Goal: Task Accomplishment & Management: Use online tool/utility

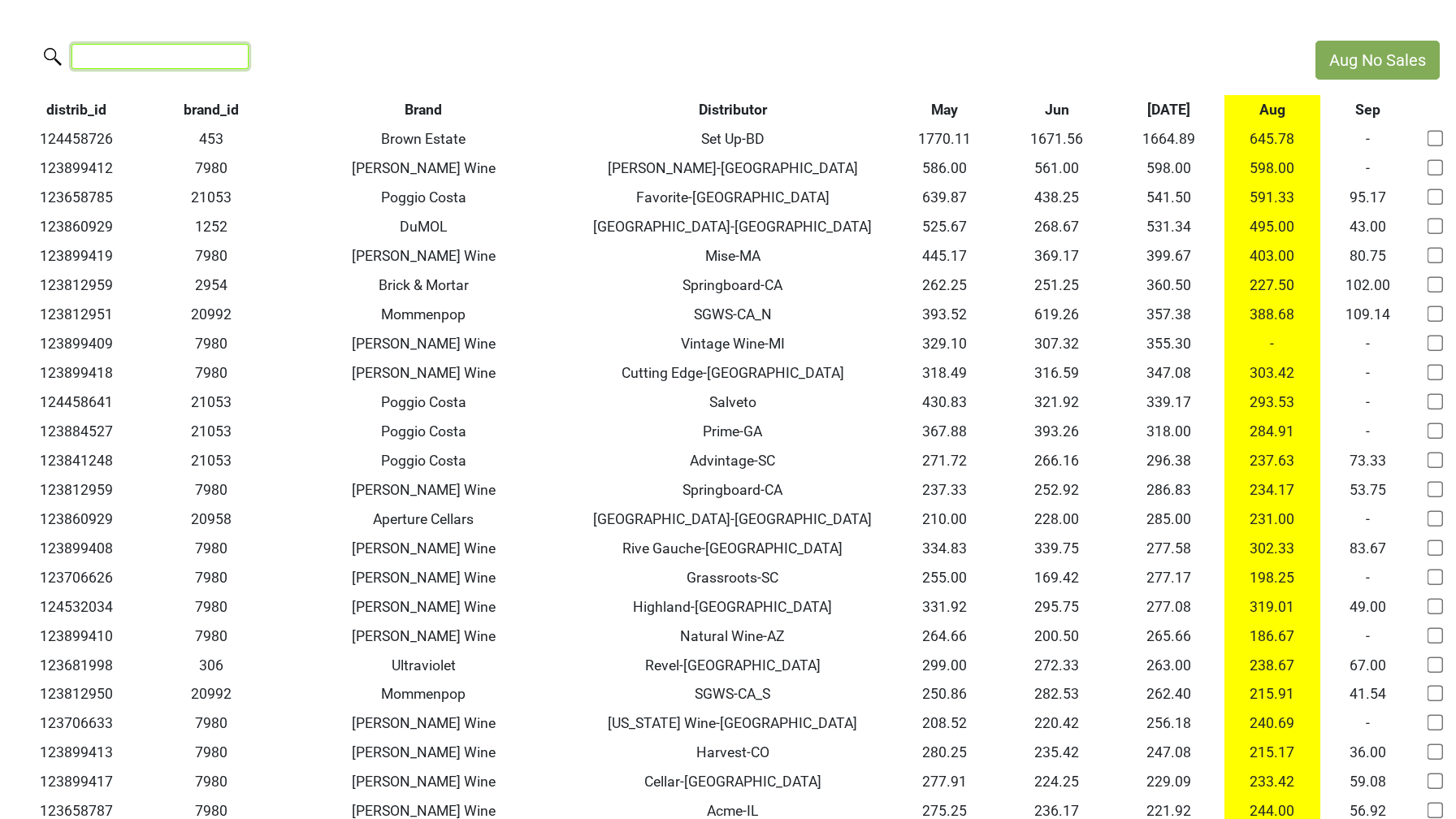
click at [122, 56] on input "search" at bounding box center [159, 55] width 177 height 25
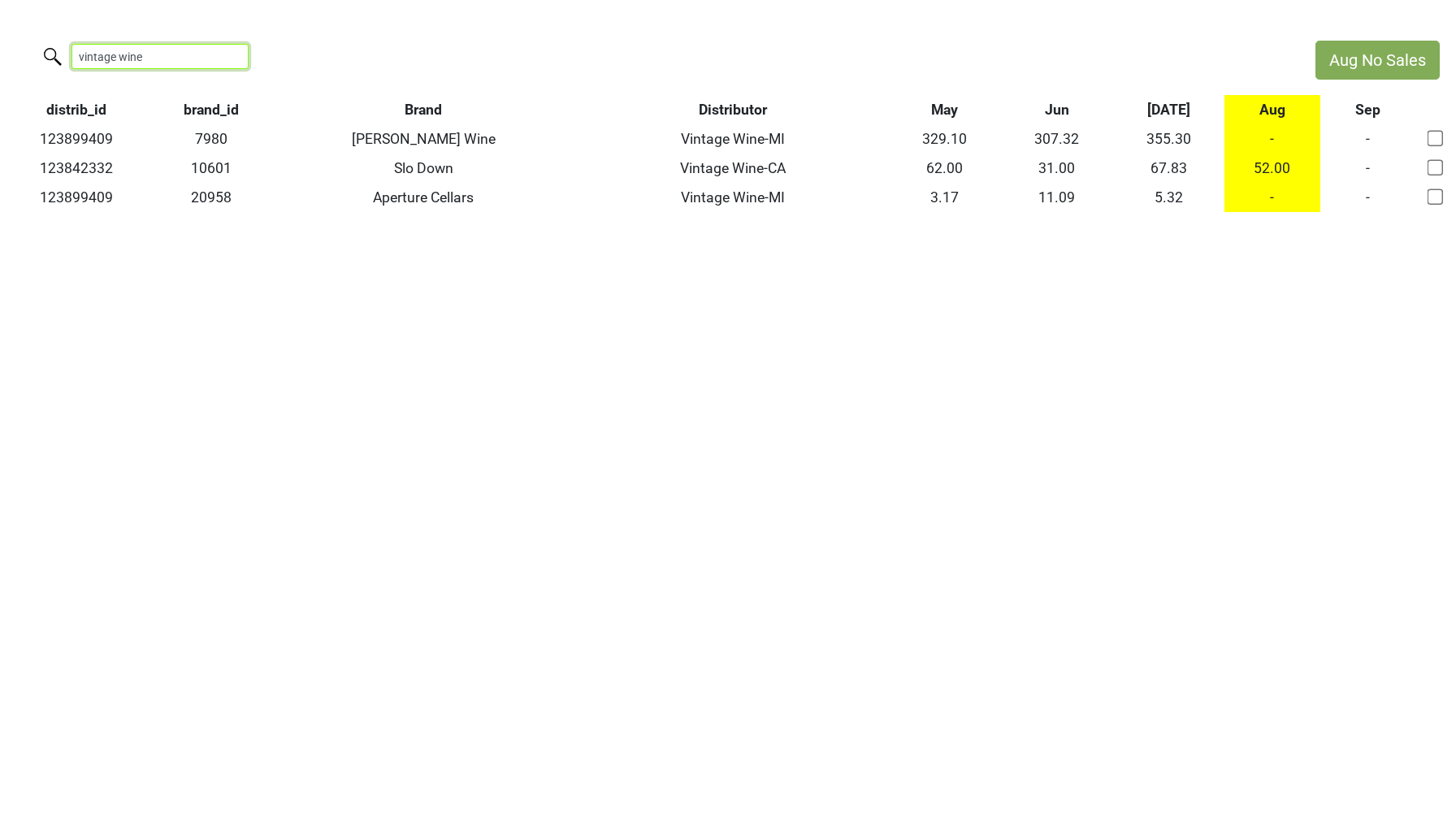
type input "vintage wine"
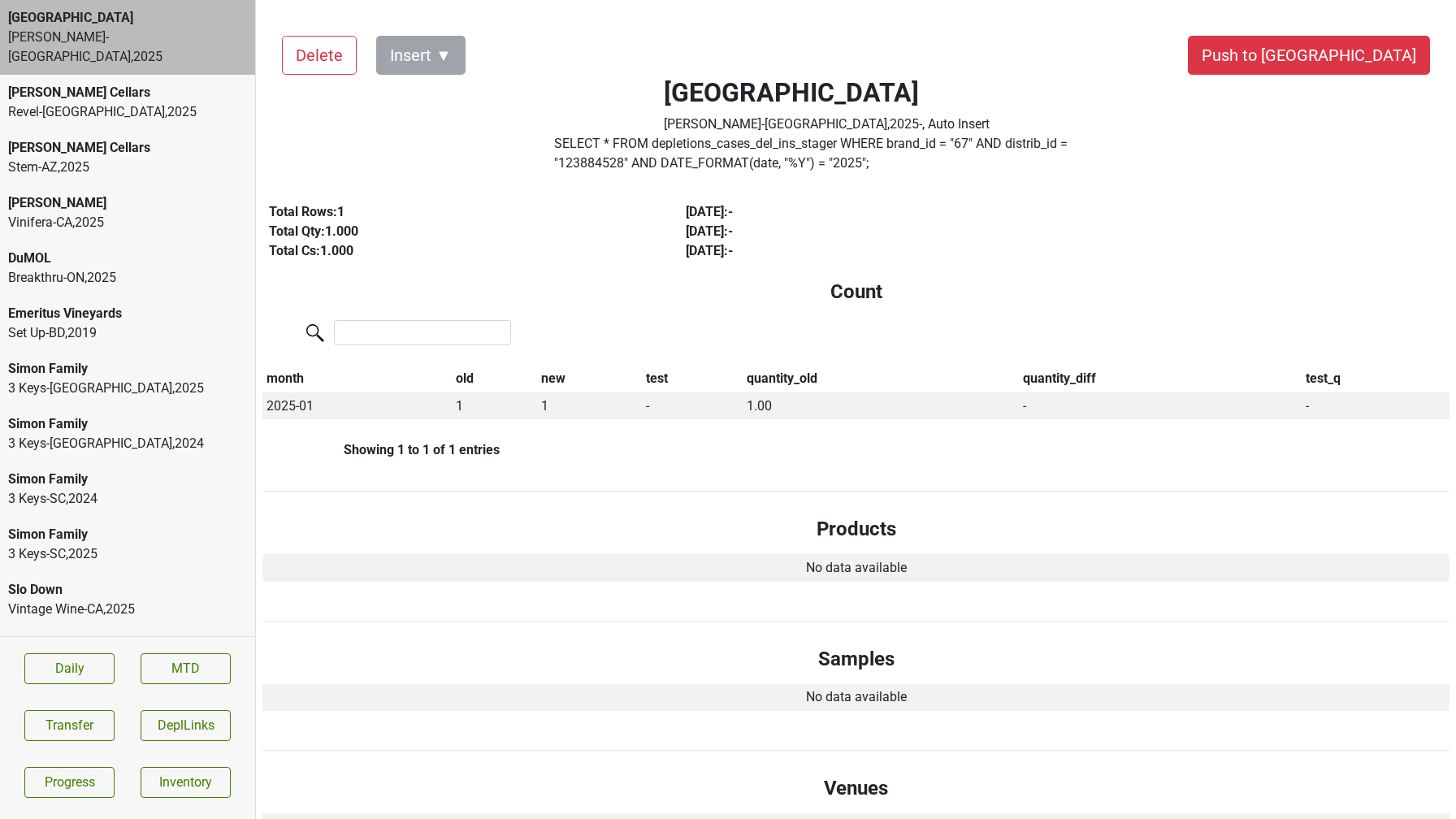
click at [647, 162] on label "SELECT * FROM depletions_cases_del_ins_stager WHERE brand_id = " 67 " AND distr…" at bounding box center [827, 153] width 545 height 39
click at [181, 600] on div "Vintage Wine-CA , 2025" at bounding box center [127, 610] width 239 height 20
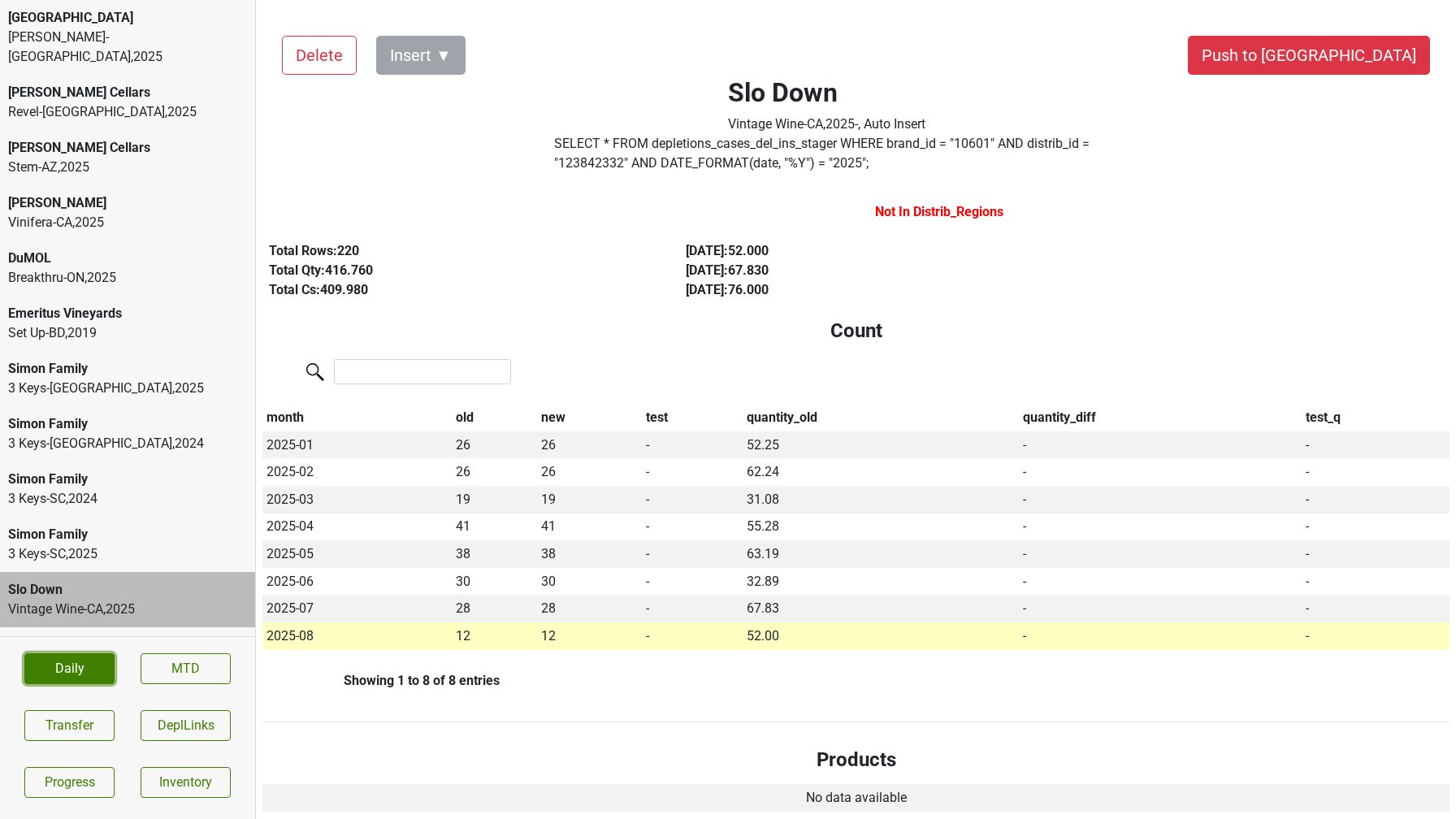
click at [87, 669] on link "Daily" at bounding box center [69, 668] width 90 height 31
click at [322, 40] on button "Delete" at bounding box center [319, 54] width 75 height 39
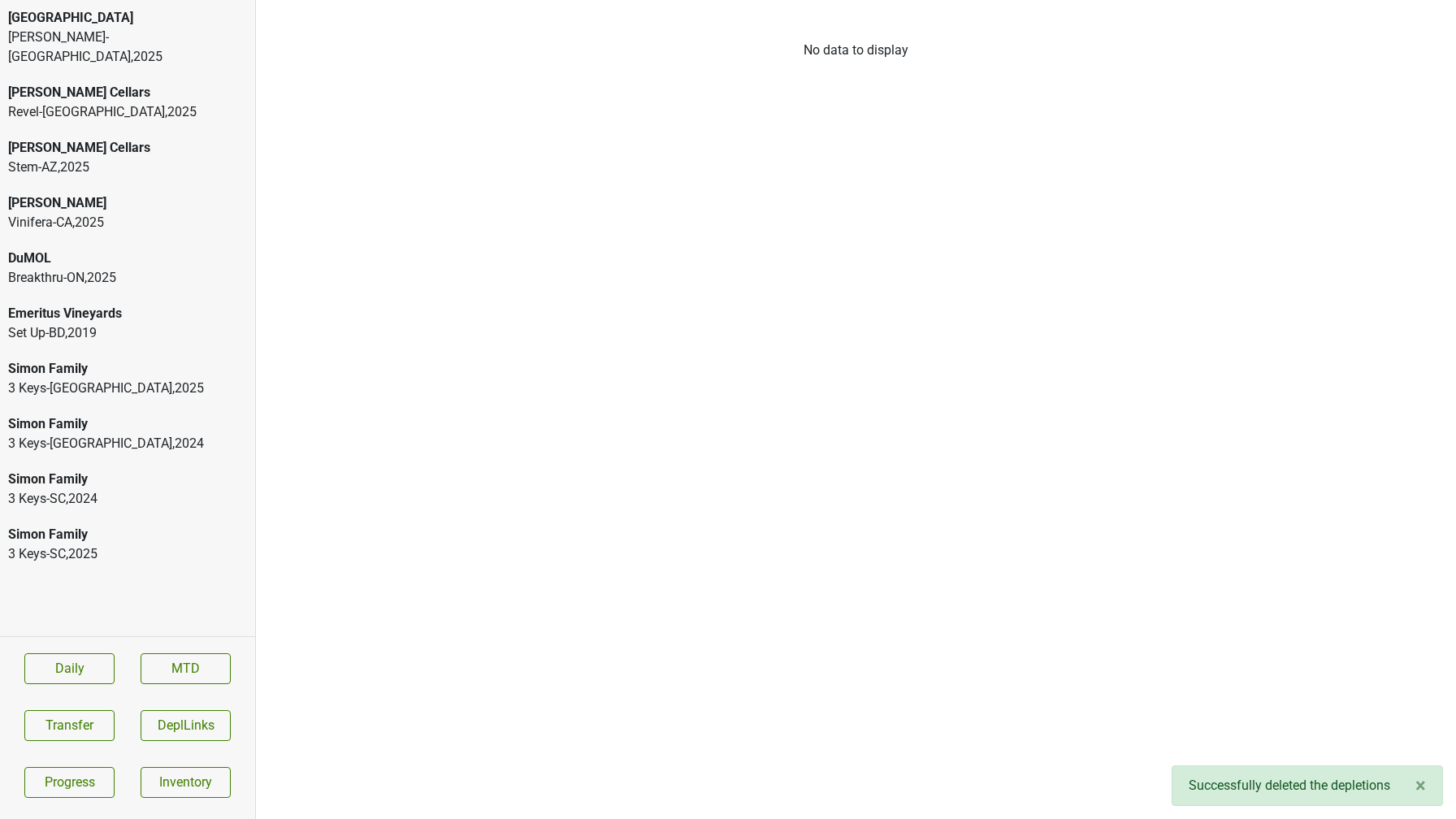
click at [43, 249] on div "DuMOL" at bounding box center [127, 259] width 239 height 20
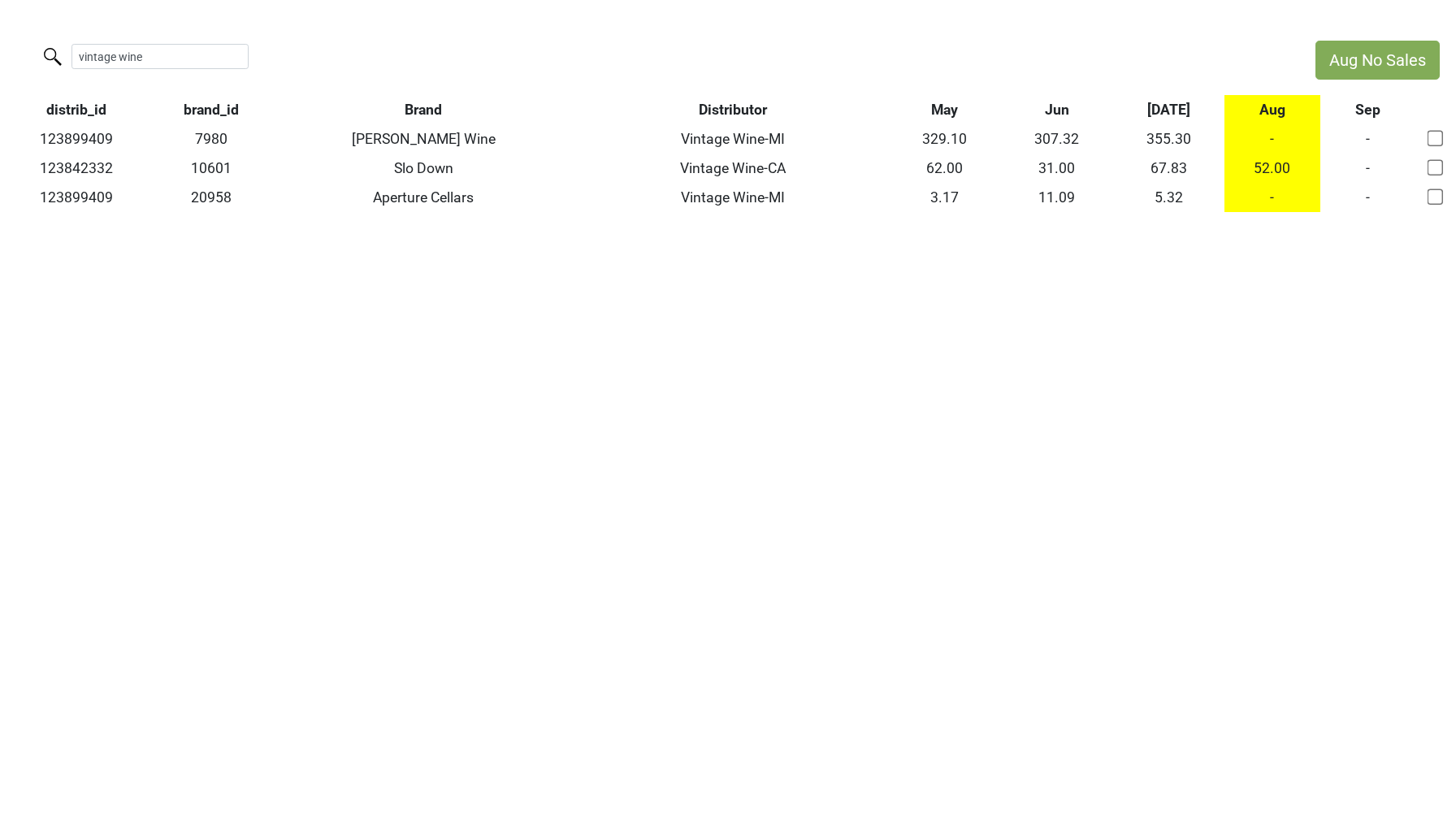
click at [222, 52] on input "vintage wine" at bounding box center [159, 55] width 177 height 25
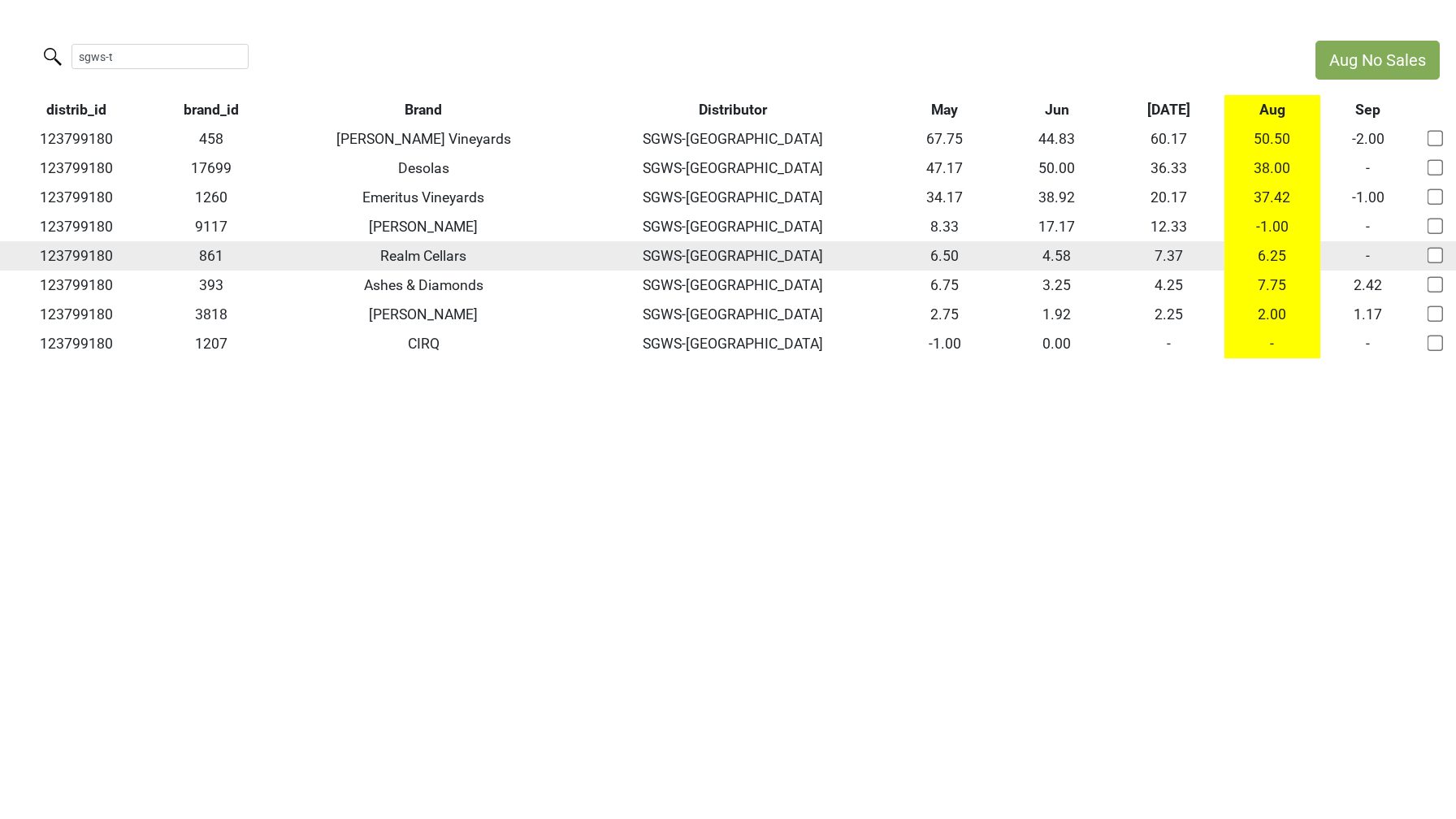
click at [97, 259] on td "123799180" at bounding box center [76, 256] width 153 height 30
copy td "123799180"
click at [85, 249] on td "123799180" at bounding box center [76, 256] width 153 height 30
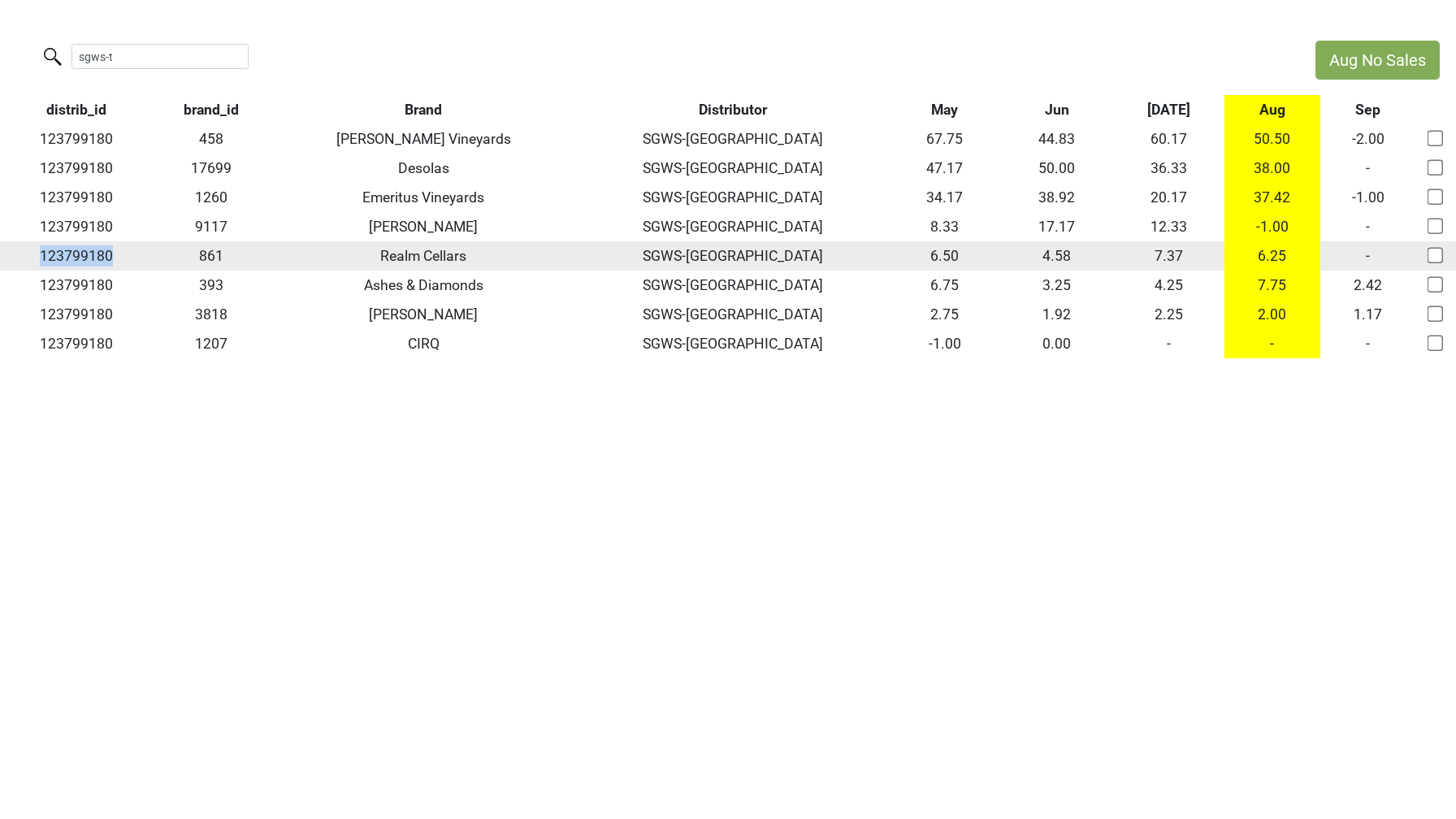
copy td "123799180"
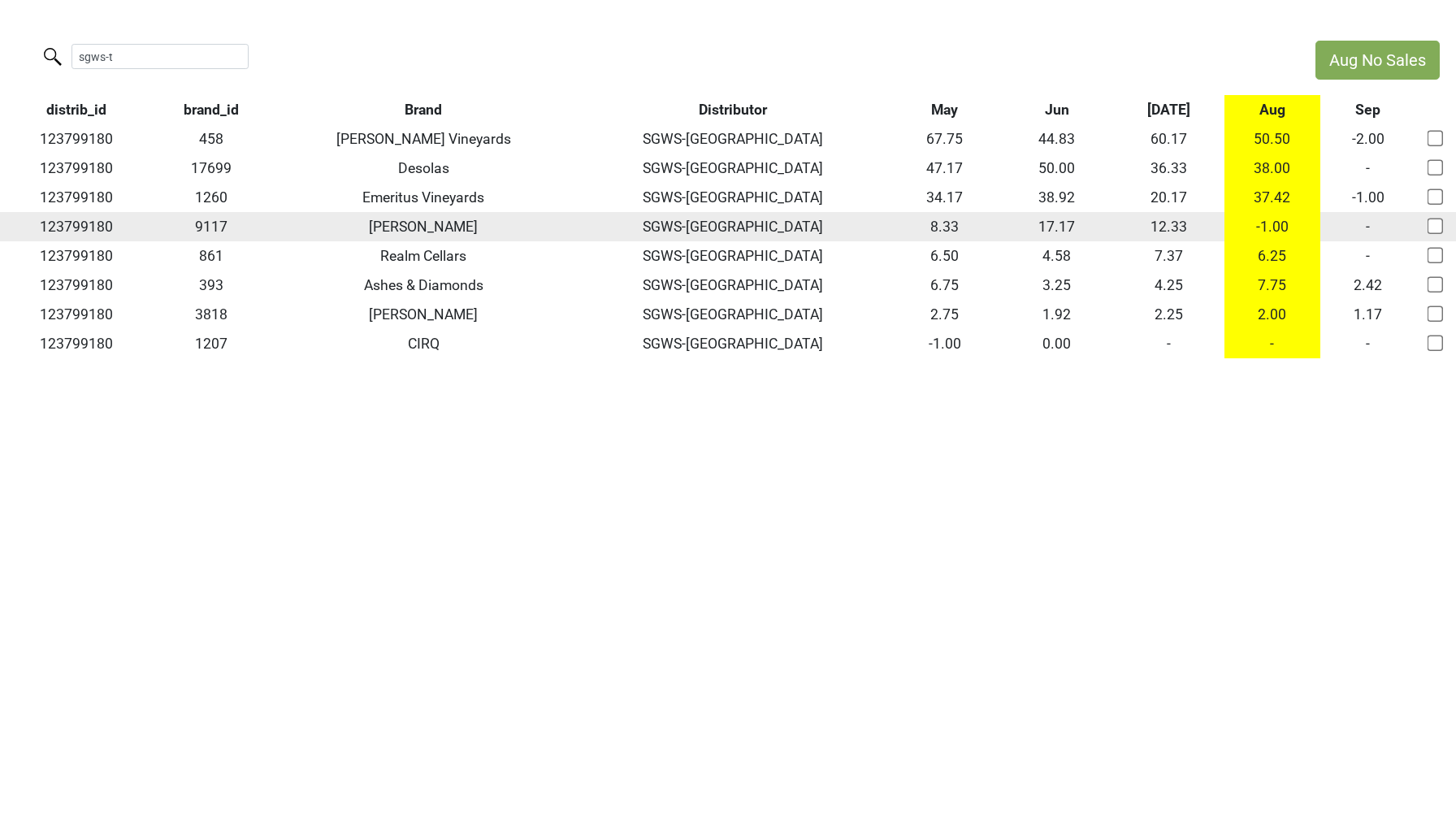
click at [83, 221] on td "123799180" at bounding box center [76, 227] width 153 height 30
copy td "123799180"
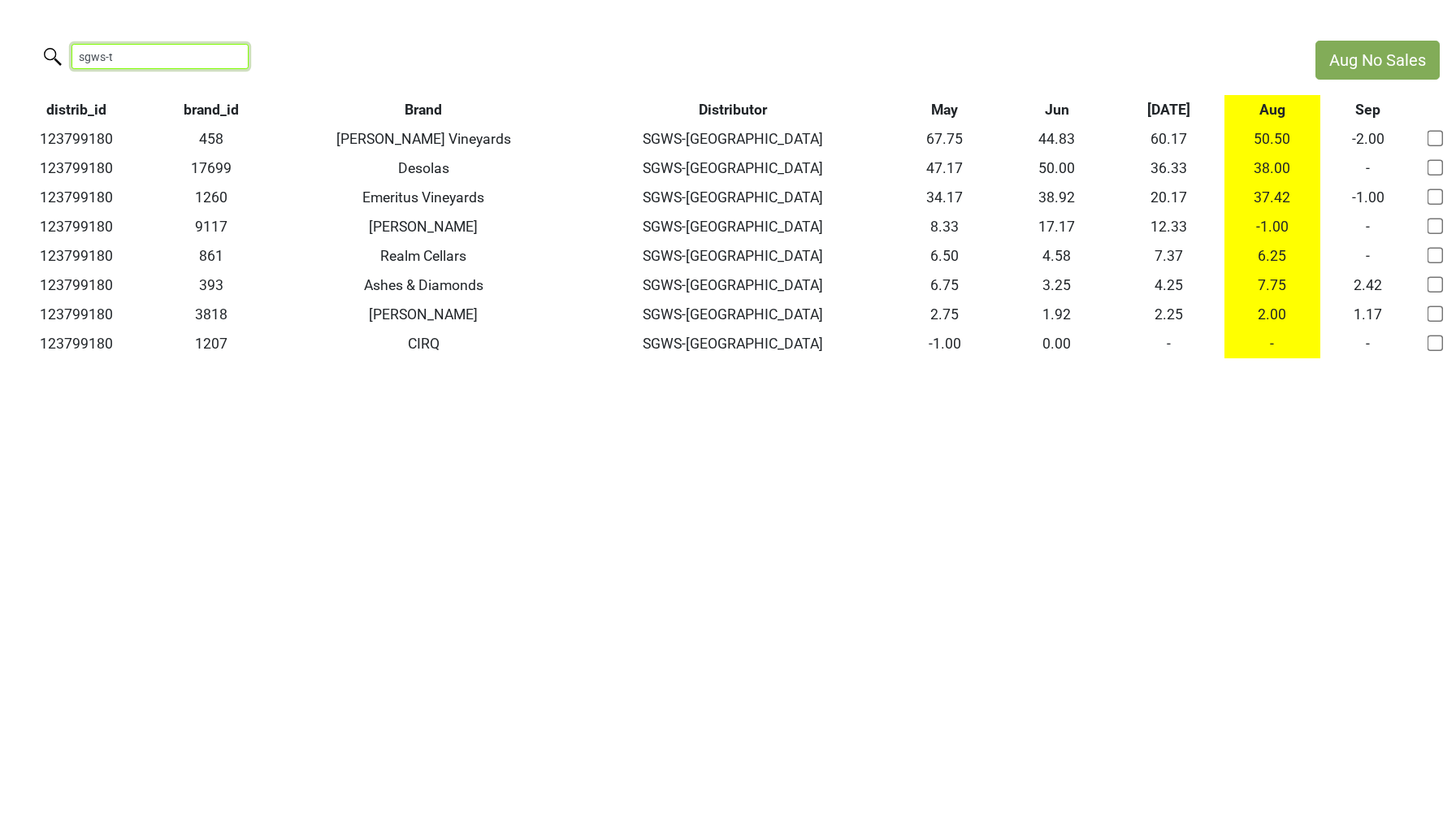
click at [189, 62] on input "sgws-t" at bounding box center [159, 55] width 177 height 25
paste input "123799180"
type input "123799180"
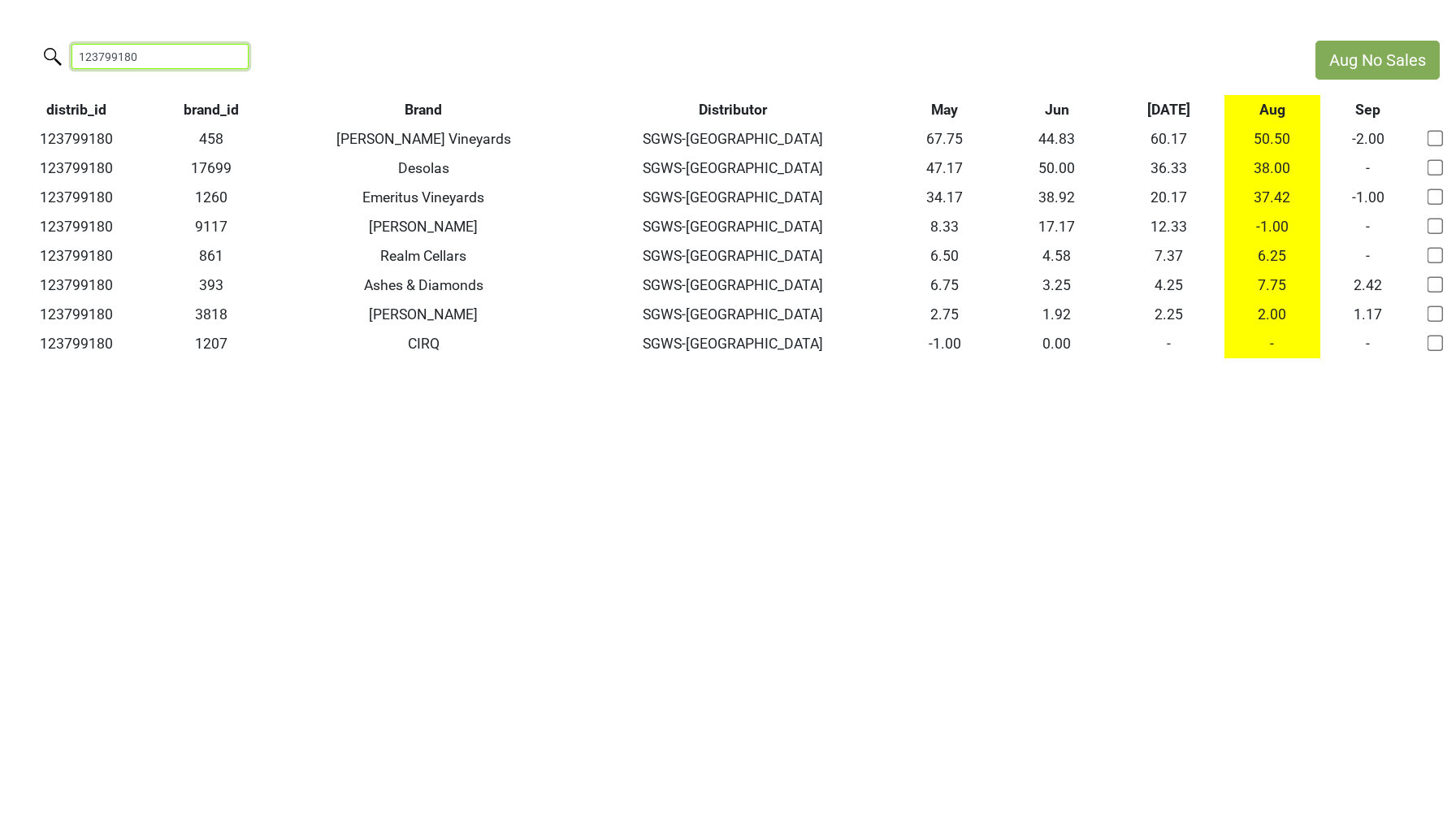
click at [222, 54] on input "123799180" at bounding box center [159, 55] width 177 height 25
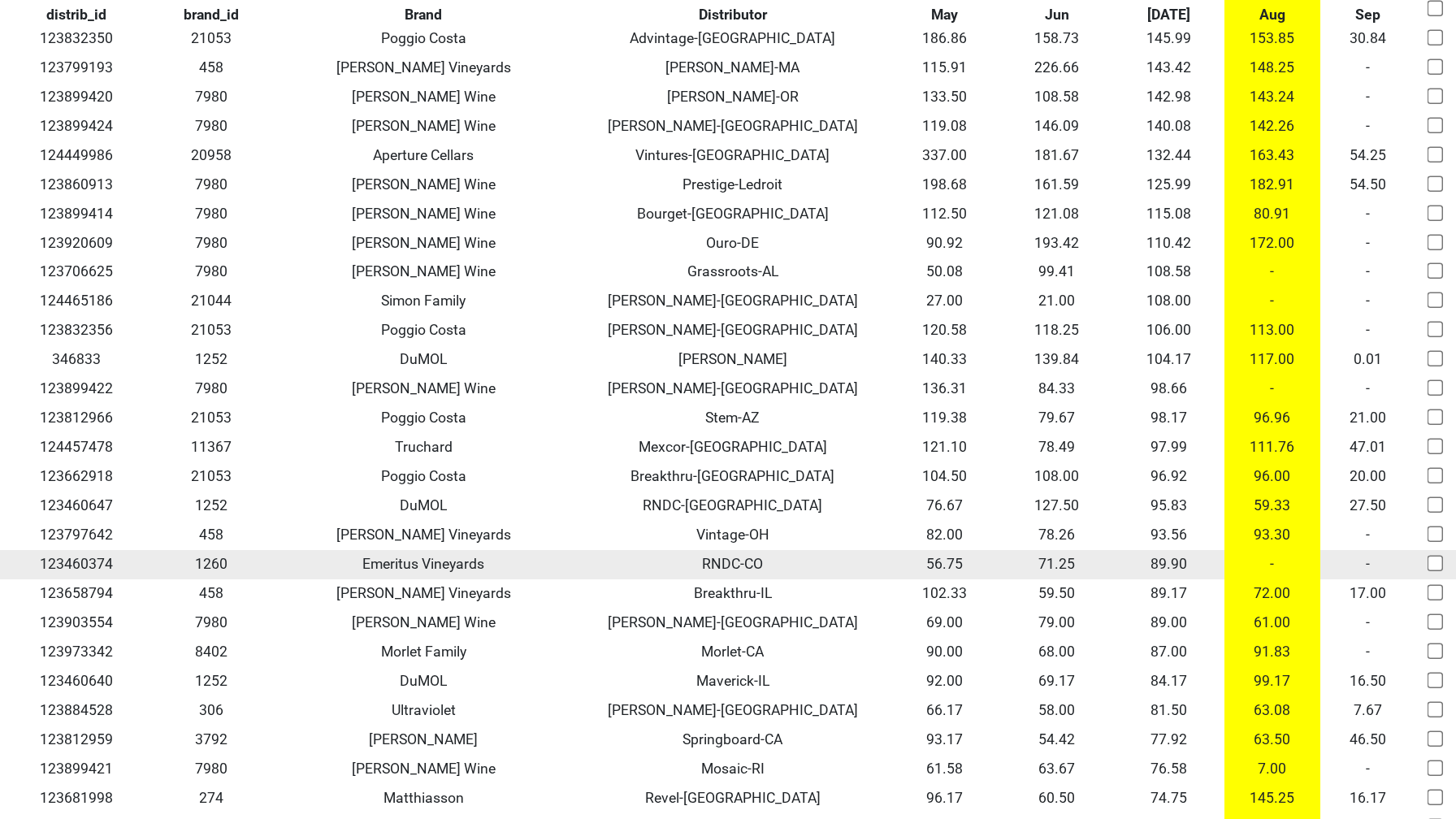
scroll to position [1110, 0]
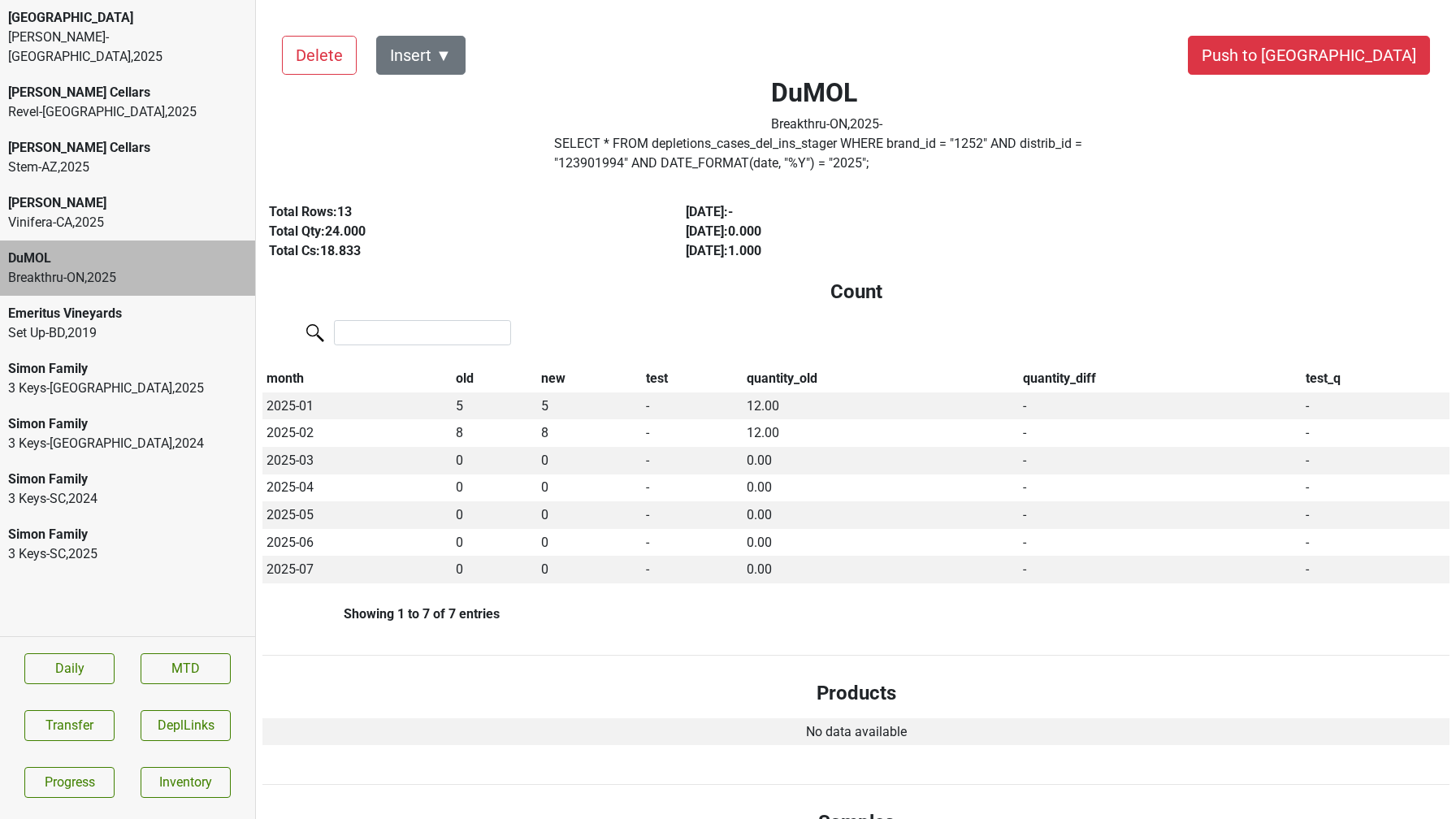
click at [108, 44] on div "Kellogg-NC , 2025" at bounding box center [127, 46] width 239 height 39
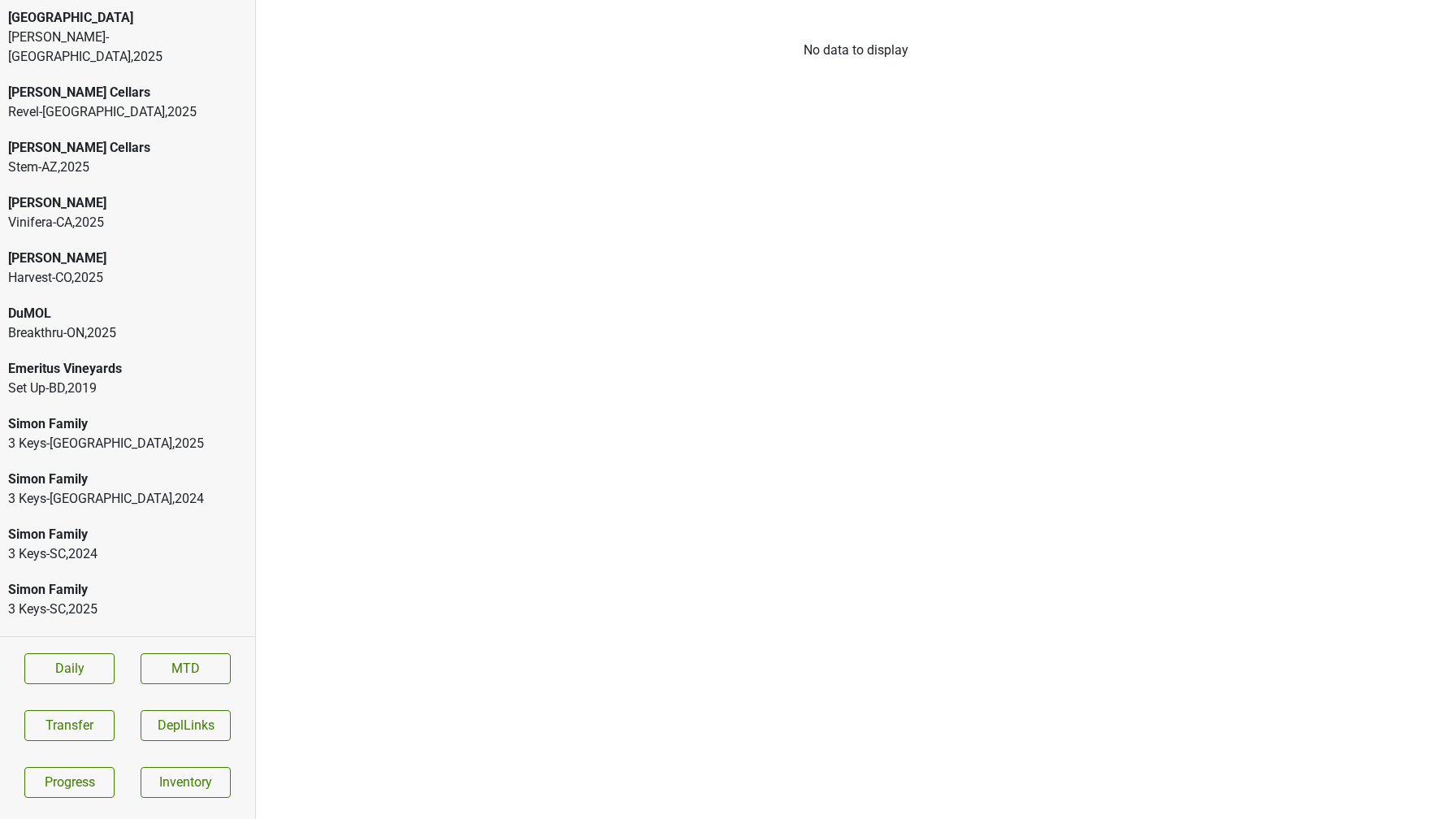
click at [209, 39] on div "[PERSON_NAME]-[GEOGRAPHIC_DATA] , 2025" at bounding box center [127, 46] width 239 height 39
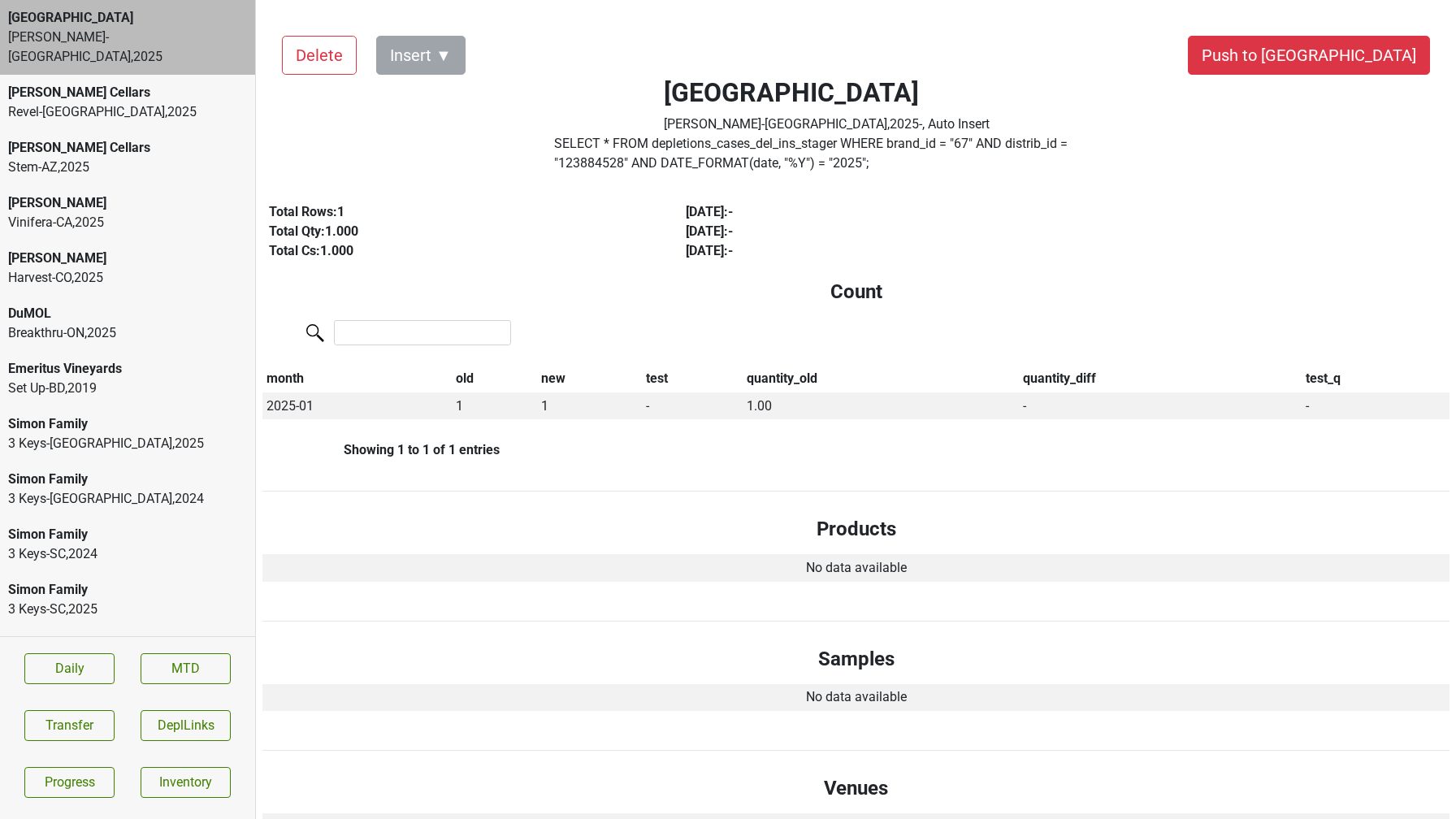
click at [152, 212] on div "Vinifera-[GEOGRAPHIC_DATA] , 2025" at bounding box center [127, 222] width 239 height 20
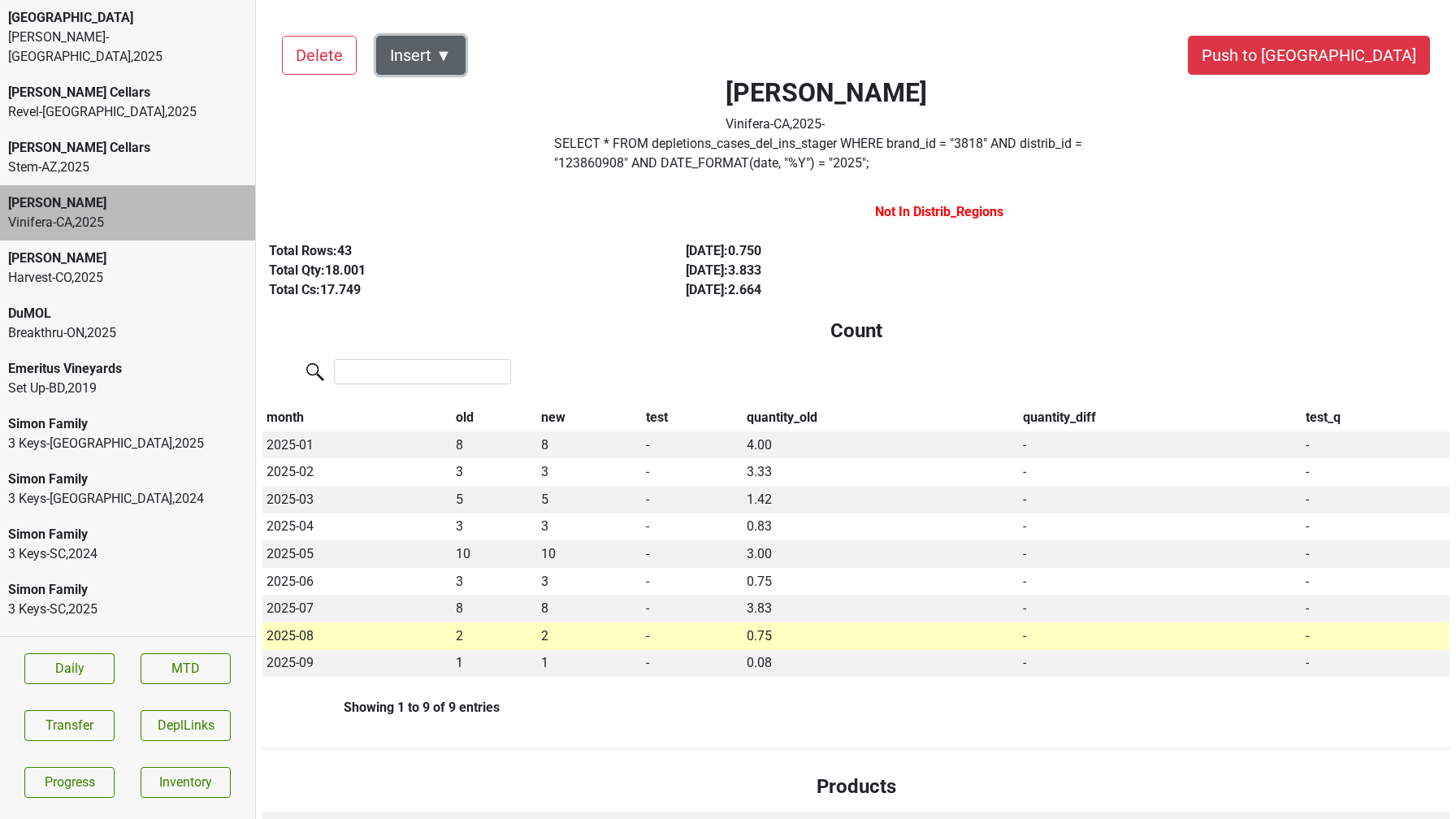
click at [445, 55] on button "Insert ▼" at bounding box center [421, 54] width 89 height 39
click at [442, 97] on div "Auto Insert" at bounding box center [449, 101] width 144 height 41
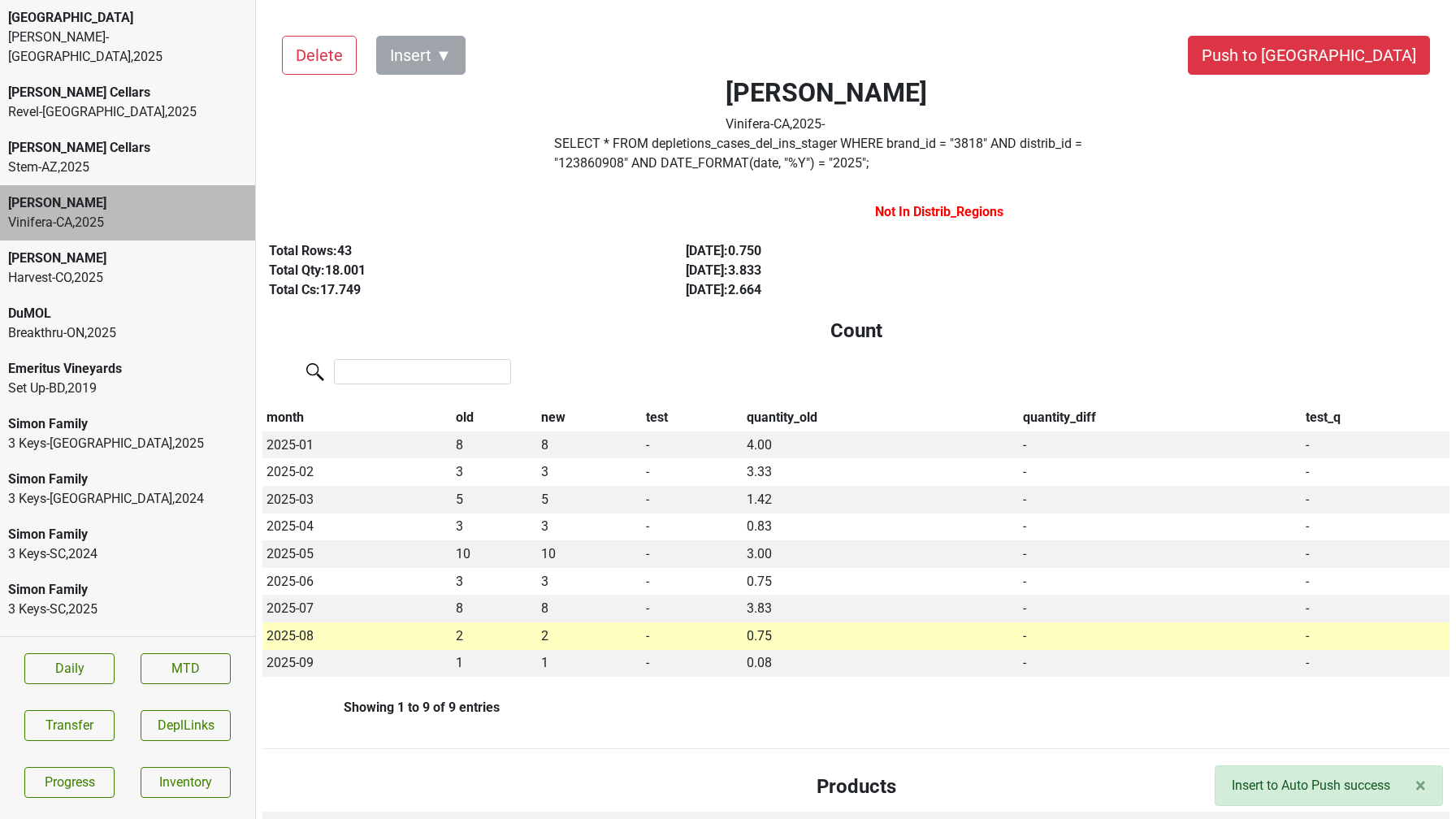
click at [129, 414] on div "Simon Family" at bounding box center [127, 424] width 239 height 20
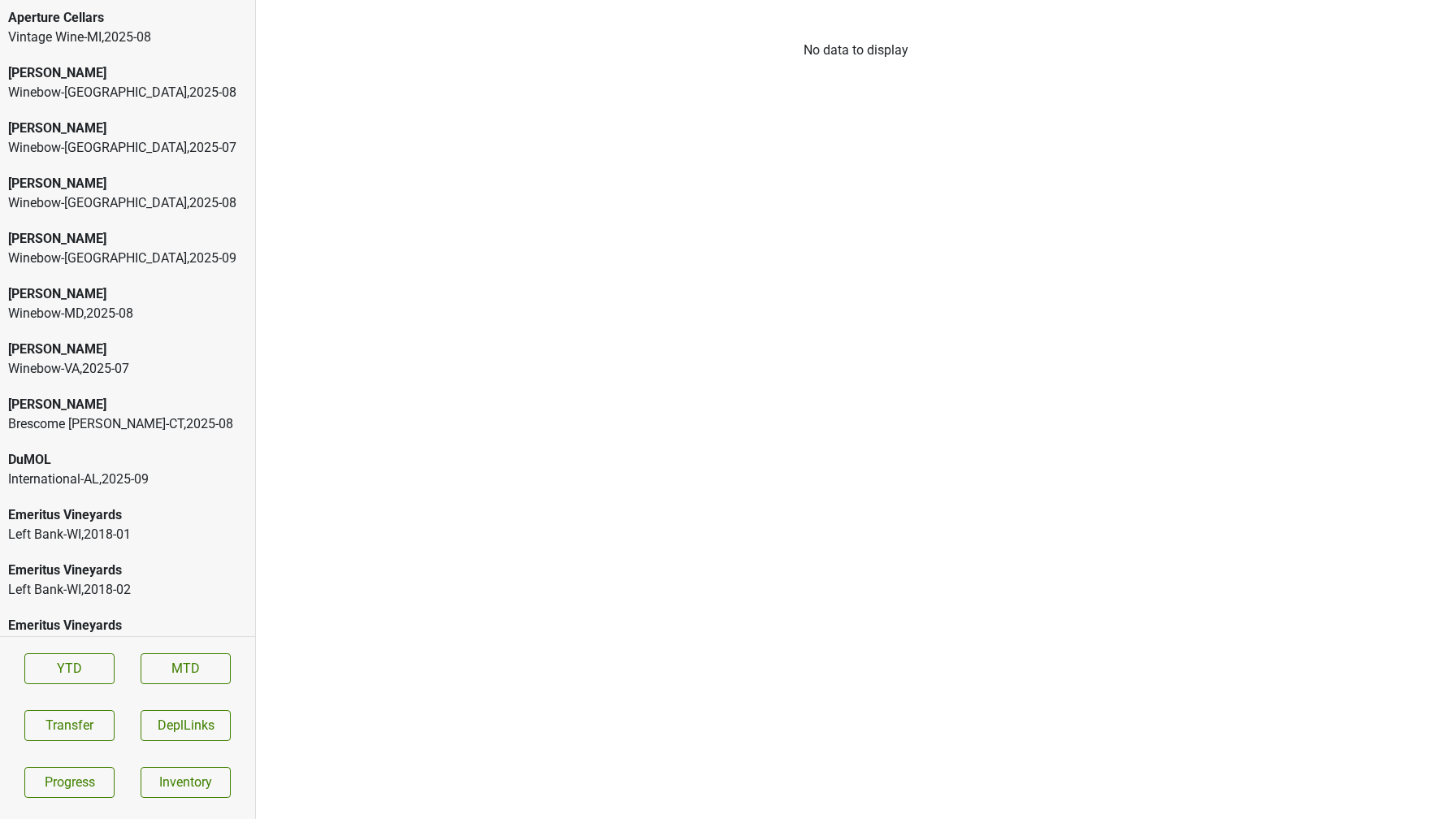
click at [81, 28] on div "Vintage Wine-MI , 2025 - 08" at bounding box center [127, 38] width 239 height 20
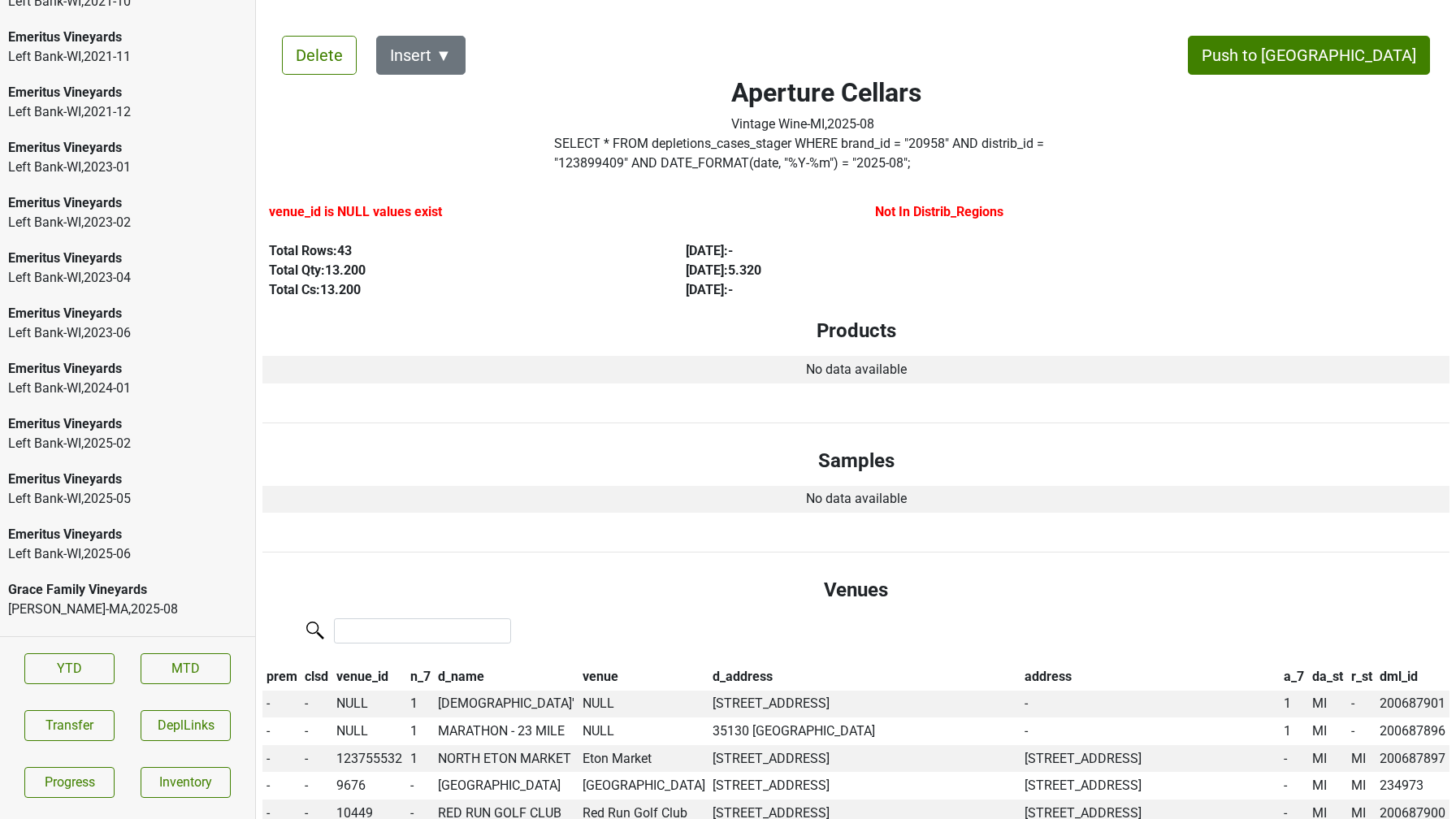
scroll to position [2955, 0]
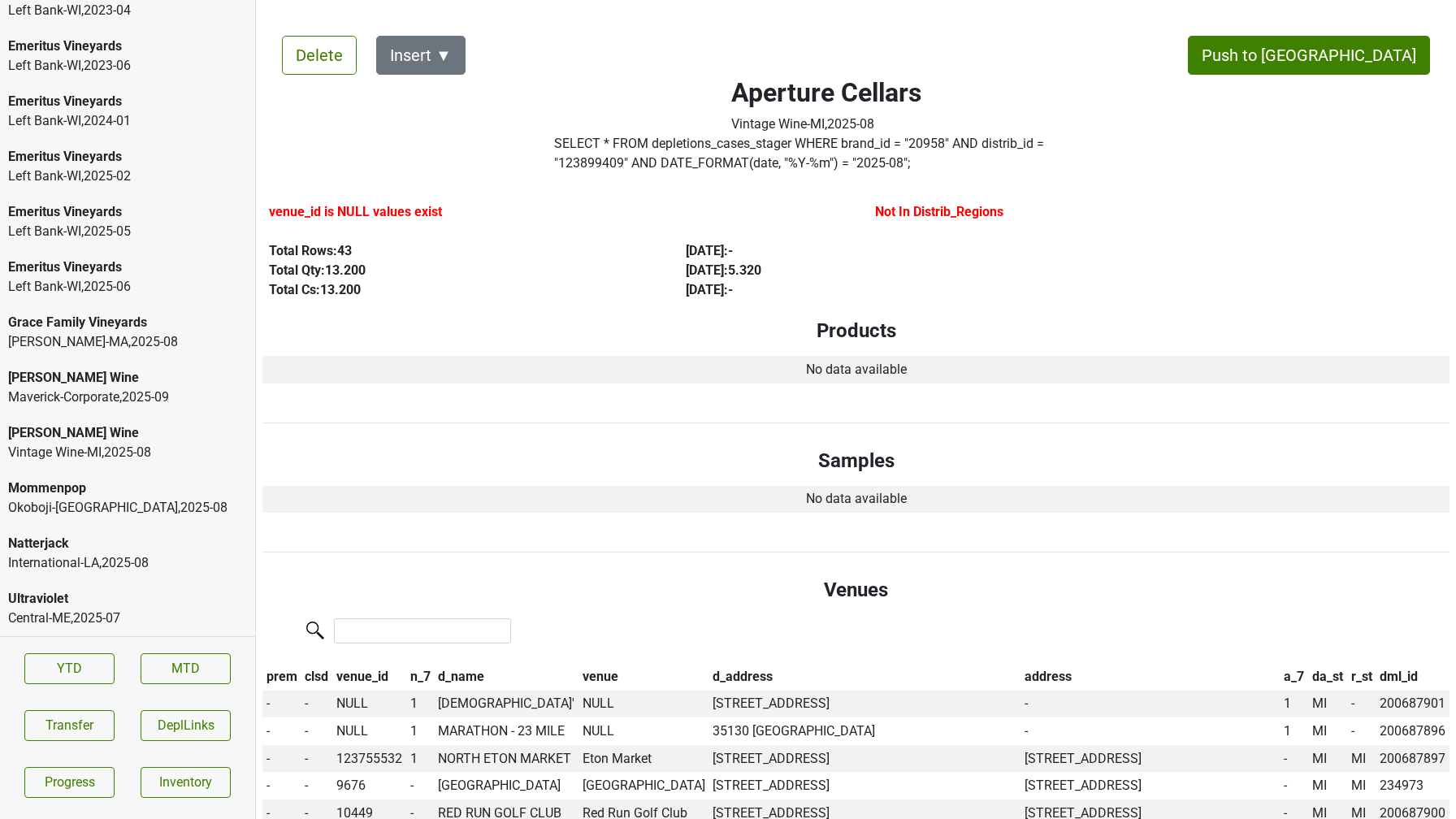
click at [127, 430] on div "Mary Taylor Wine" at bounding box center [127, 433] width 239 height 20
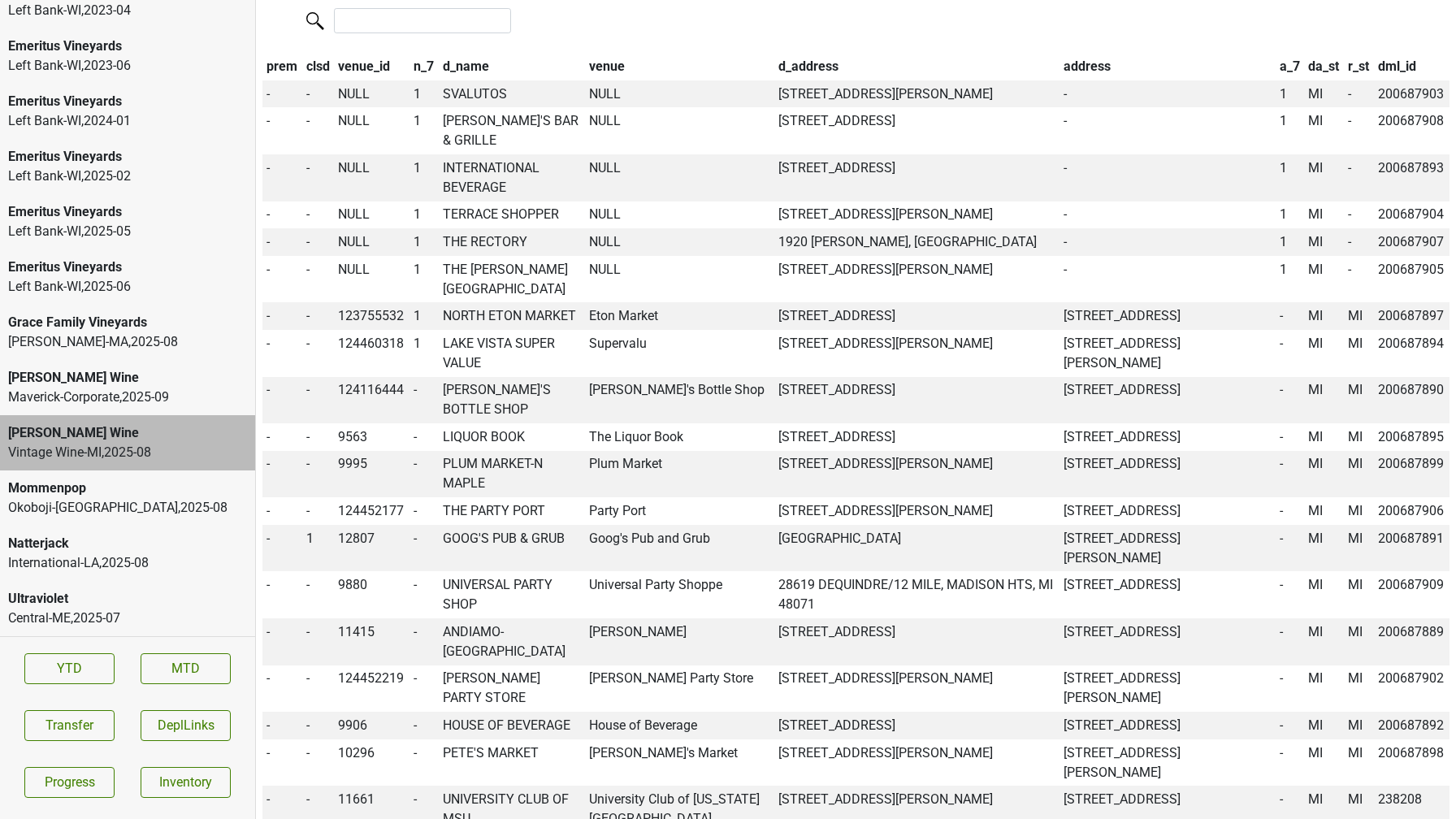
scroll to position [787, 0]
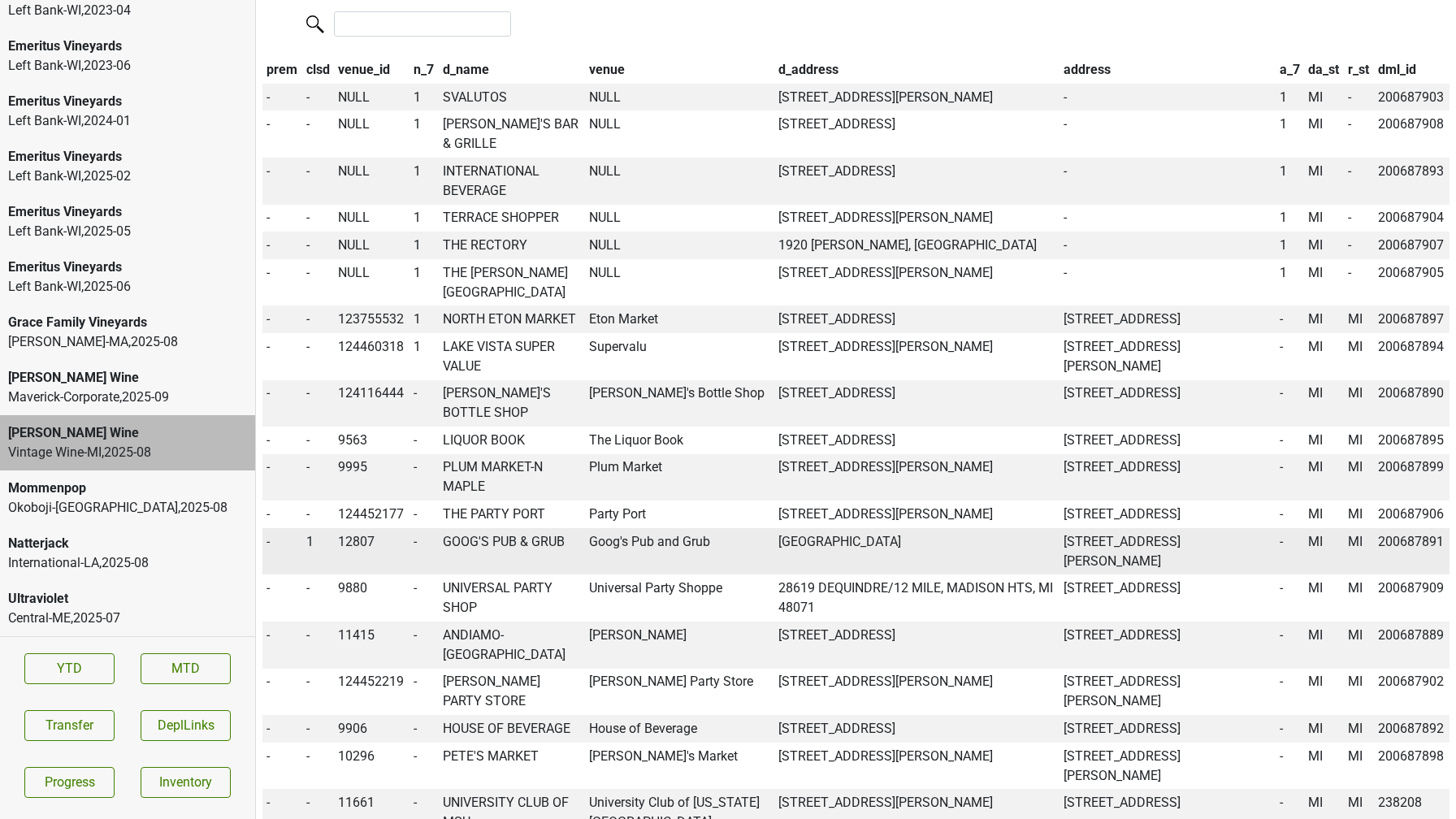
click at [506, 575] on td "GOOG'S PUB & GRUB" at bounding box center [512, 552] width 146 height 47
click at [312, 549] on span "1" at bounding box center [309, 541] width 7 height 16
click at [333, 594] on div "0" at bounding box center [368, 573] width 128 height 41
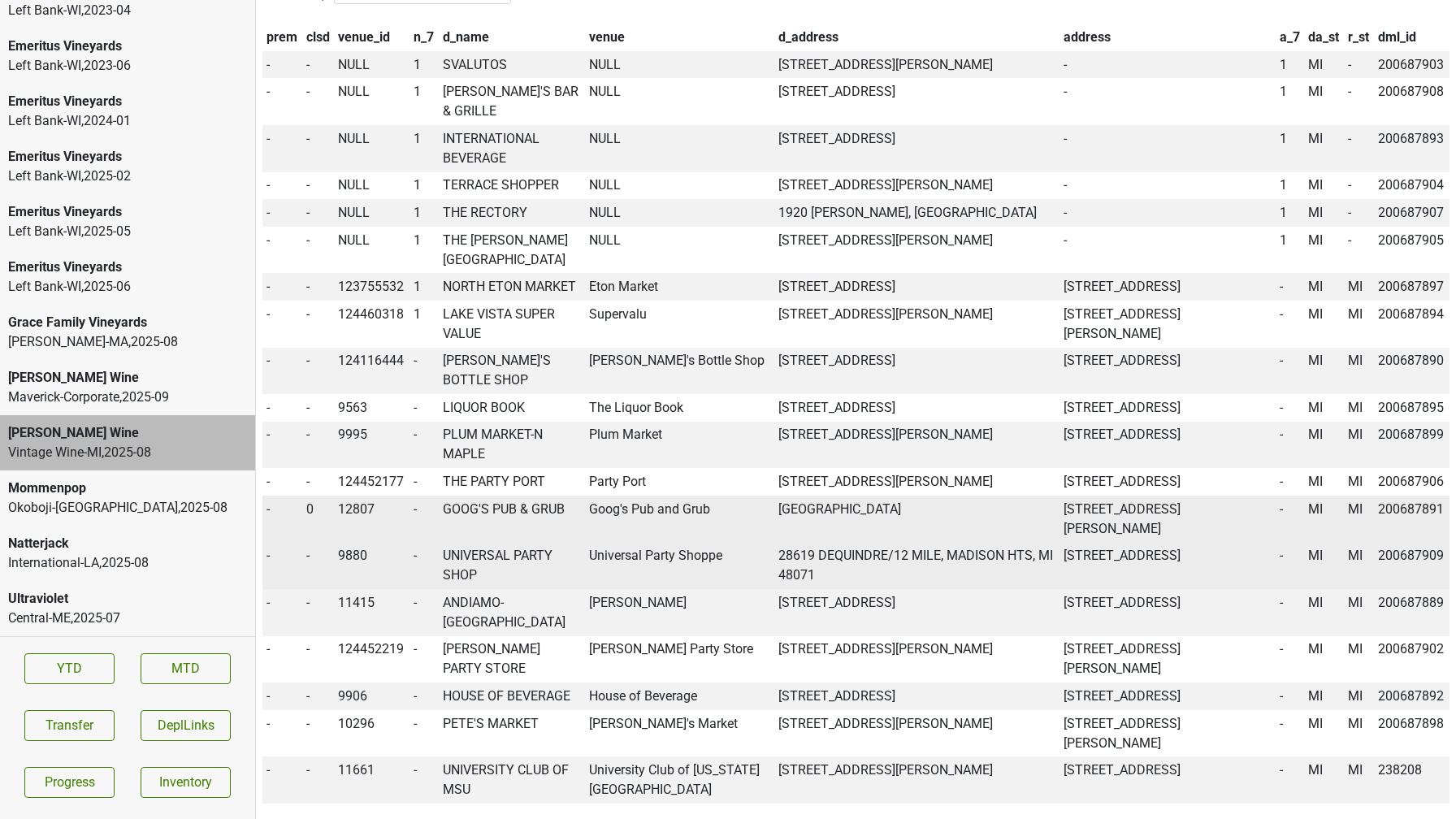
scroll to position [755, 0]
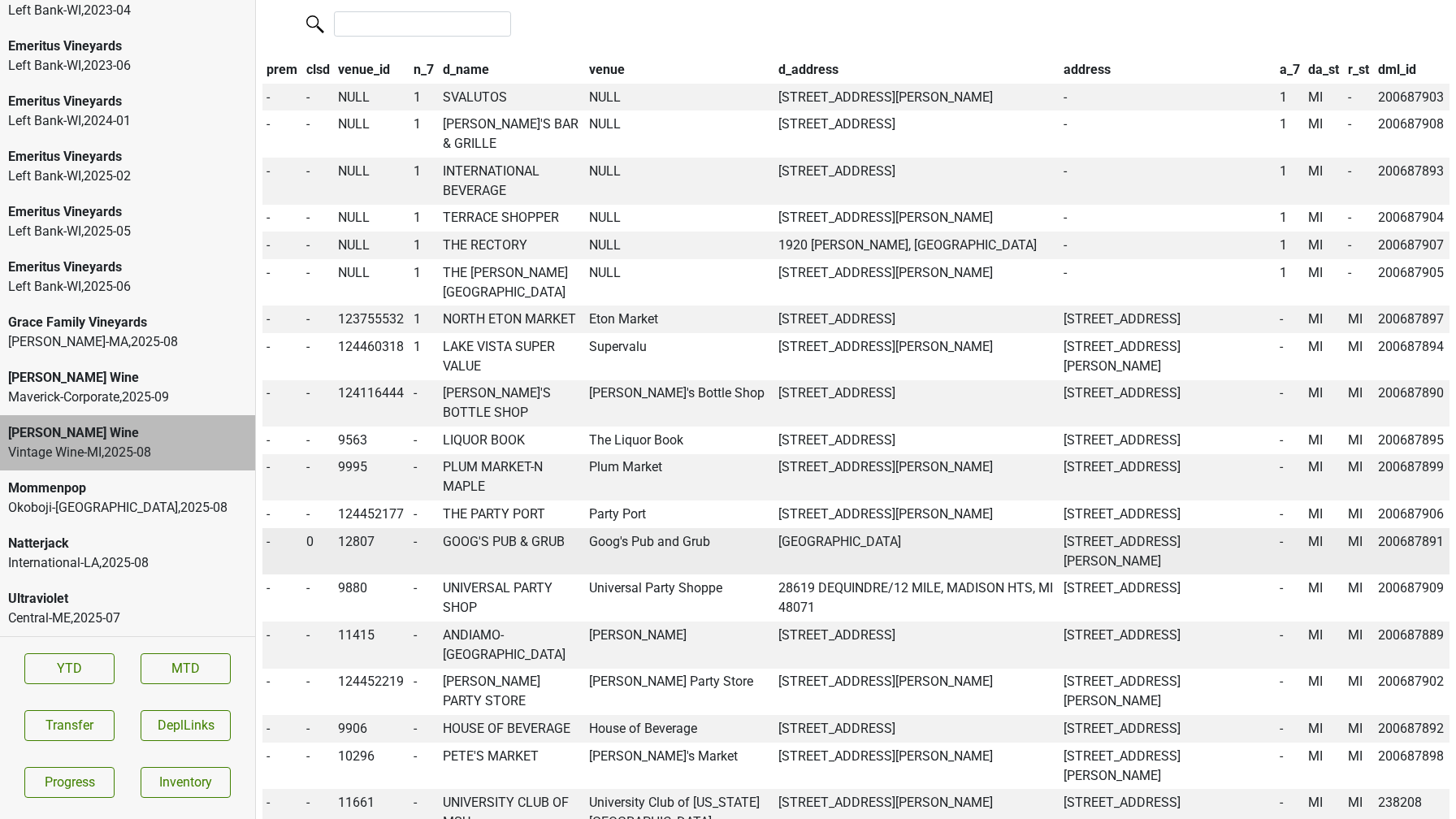
click at [85, 537] on div "Natterjack" at bounding box center [127, 543] width 239 height 20
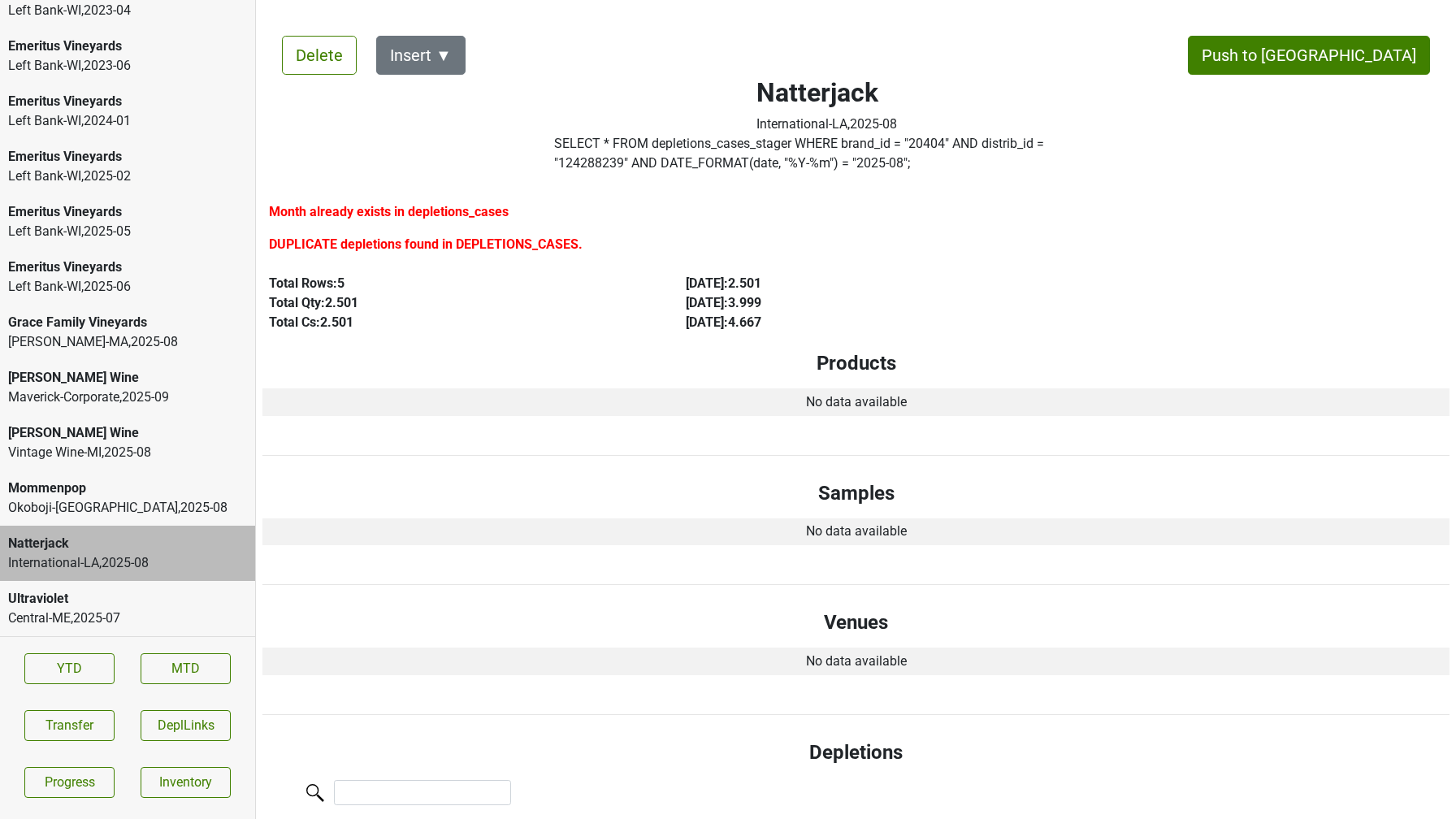
scroll to position [756, 0]
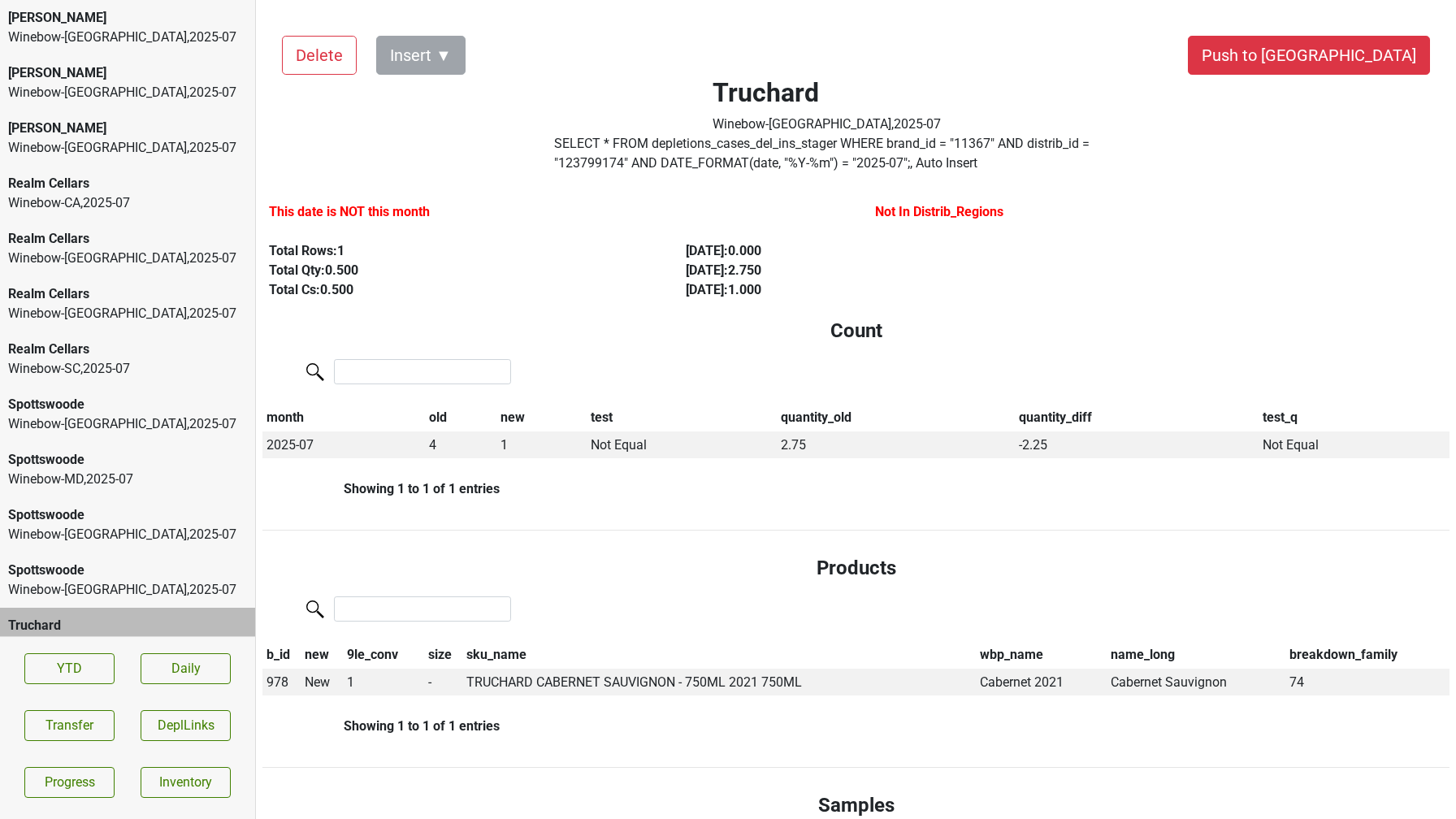
scroll to position [193, 0]
